Goal: Information Seeking & Learning: Learn about a topic

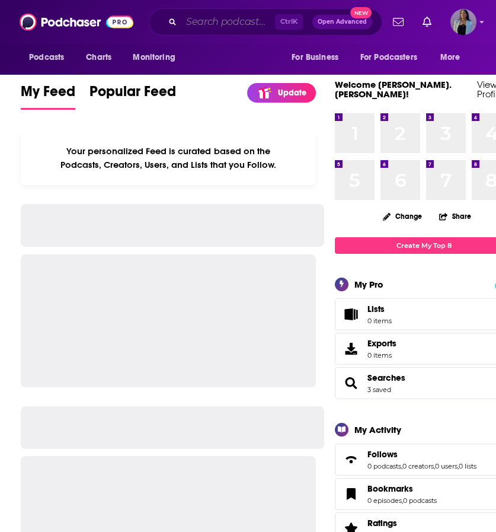
click at [223, 23] on input "Search podcasts, credits, & more..." at bounding box center [228, 21] width 94 height 19
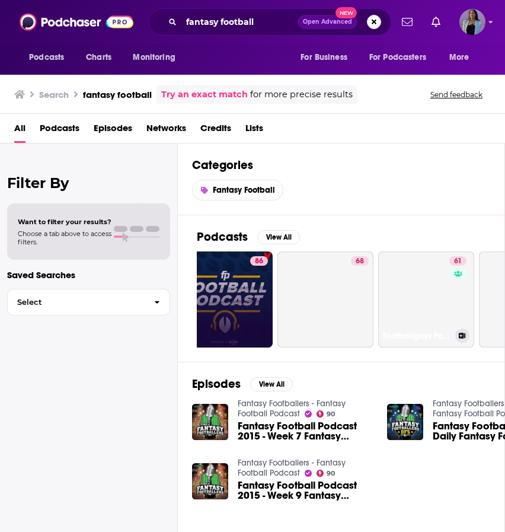
scroll to position [0, 228]
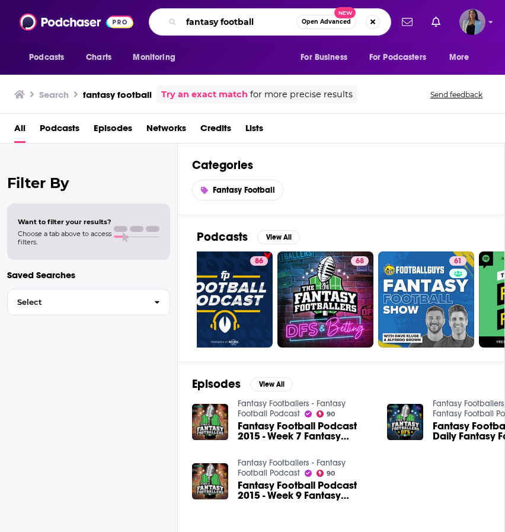
click at [274, 15] on input "fantasy football" at bounding box center [238, 21] width 115 height 19
type input "fantasy football with [PERSON_NAME]"
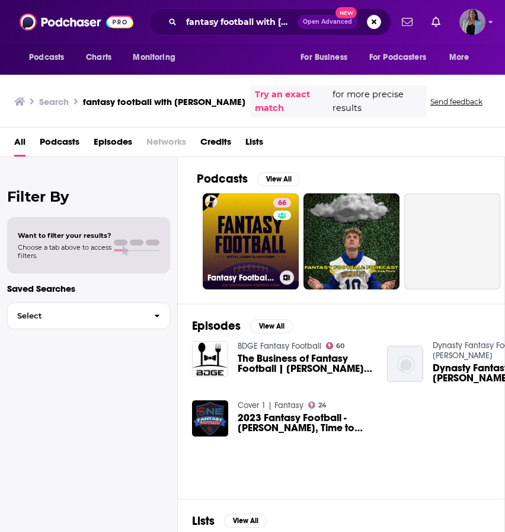
click at [250, 215] on link "66 Fantasy Football with [PERSON_NAME] & [PERSON_NAME]" at bounding box center [251, 241] width 96 height 96
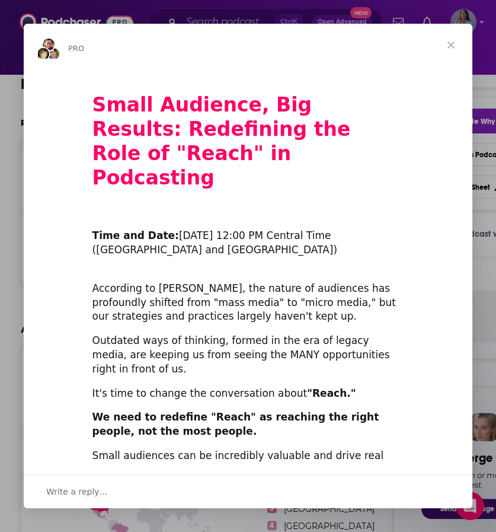
click at [451, 44] on span "Close" at bounding box center [451, 45] width 43 height 43
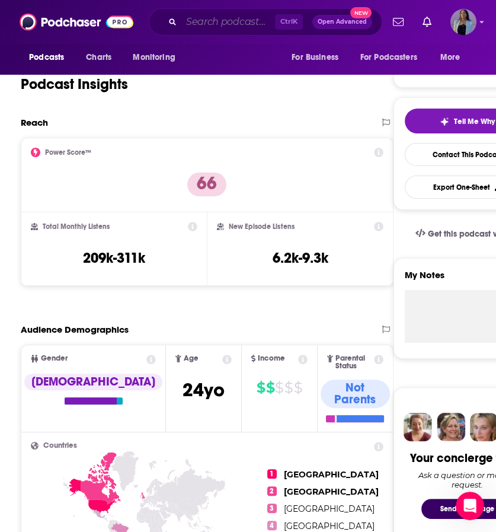
click at [211, 25] on input "Search podcasts, credits, & more..." at bounding box center [228, 21] width 94 height 19
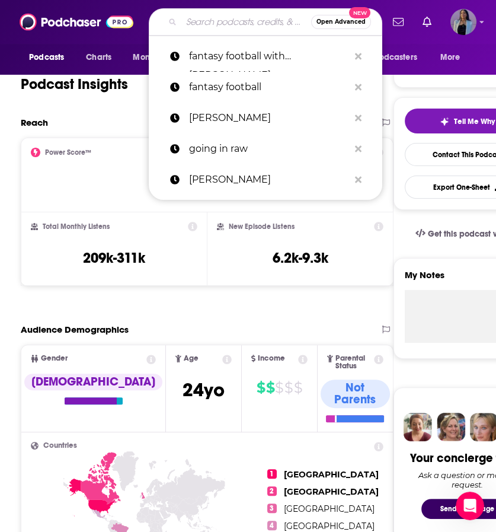
type input "s"
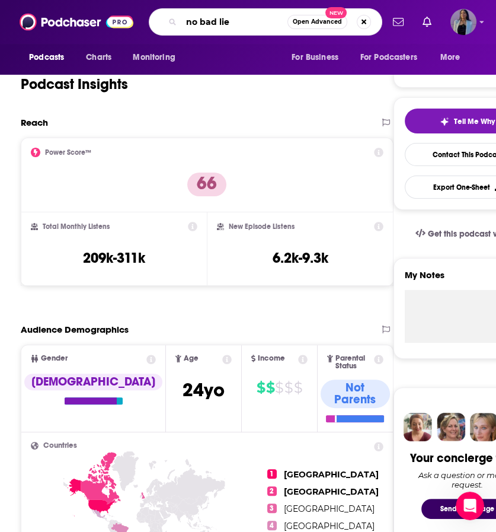
type input "no bad lies"
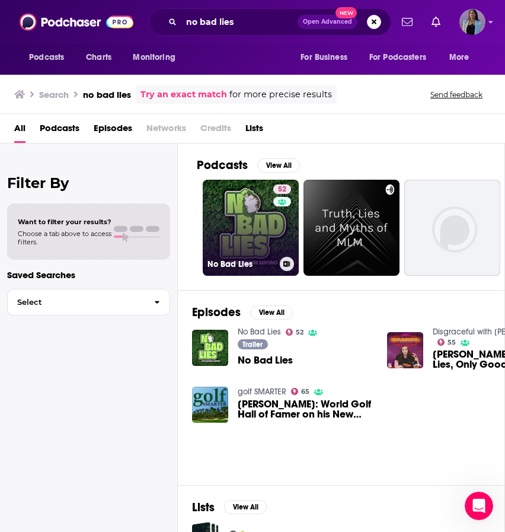
click at [239, 196] on link "52 No Bad Lies" at bounding box center [251, 228] width 96 height 96
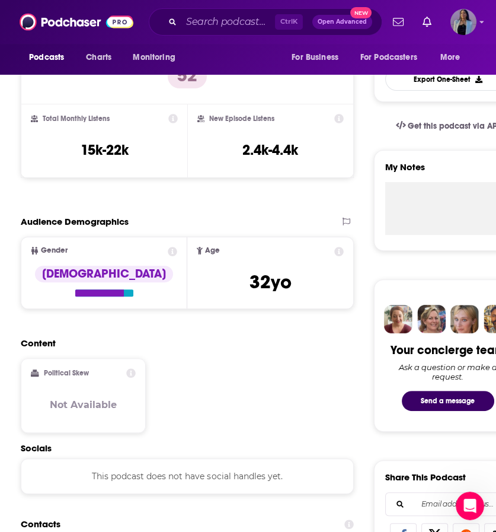
scroll to position [330, 0]
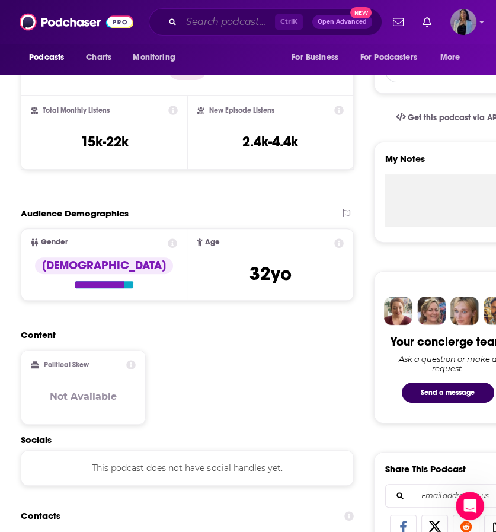
click at [214, 27] on input "Search podcasts, credits, & more..." at bounding box center [228, 21] width 94 height 19
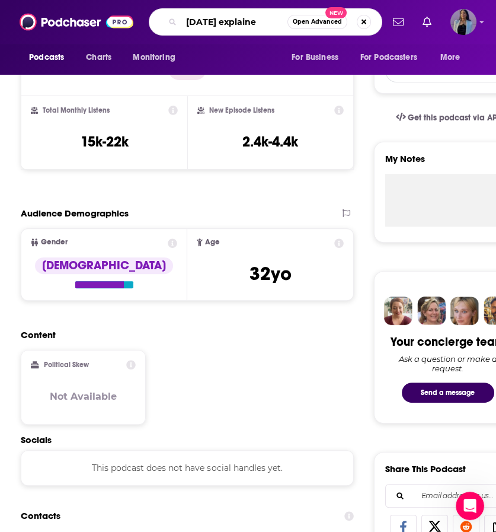
type input "[DATE] explained"
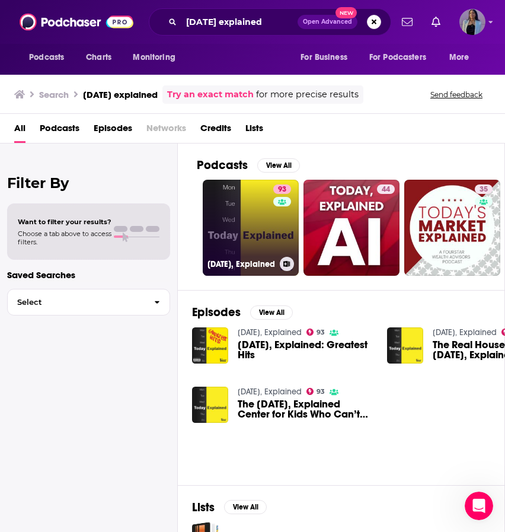
click at [225, 218] on link "93 [DATE], Explained" at bounding box center [251, 228] width 96 height 96
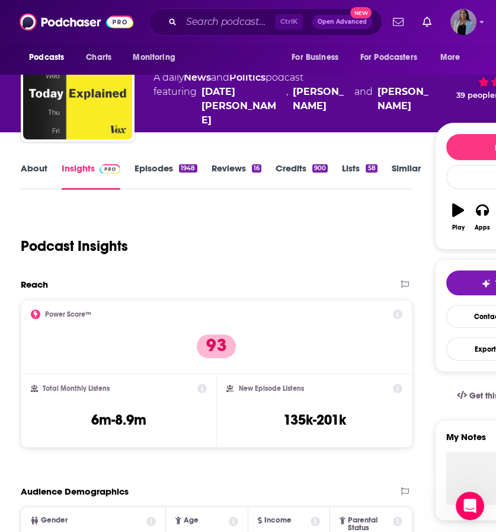
scroll to position [230, 0]
